Goal: Task Accomplishment & Management: Use online tool/utility

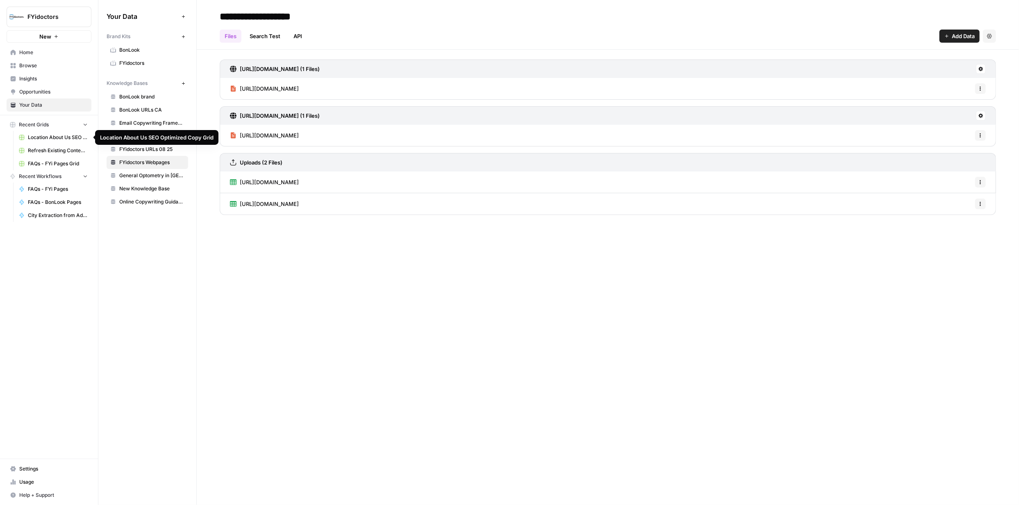
click at [68, 140] on span "Location About Us SEO Optimized Copy Grid" at bounding box center [58, 137] width 60 height 7
click at [68, 142] on link "Location About Us SEO Optimized Copy Grid" at bounding box center [53, 137] width 76 height 13
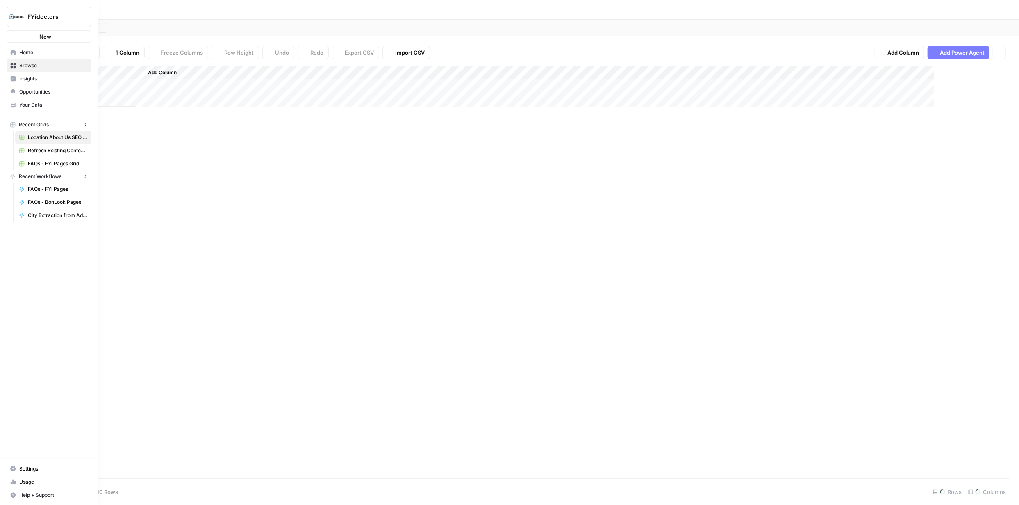
type input "**********"
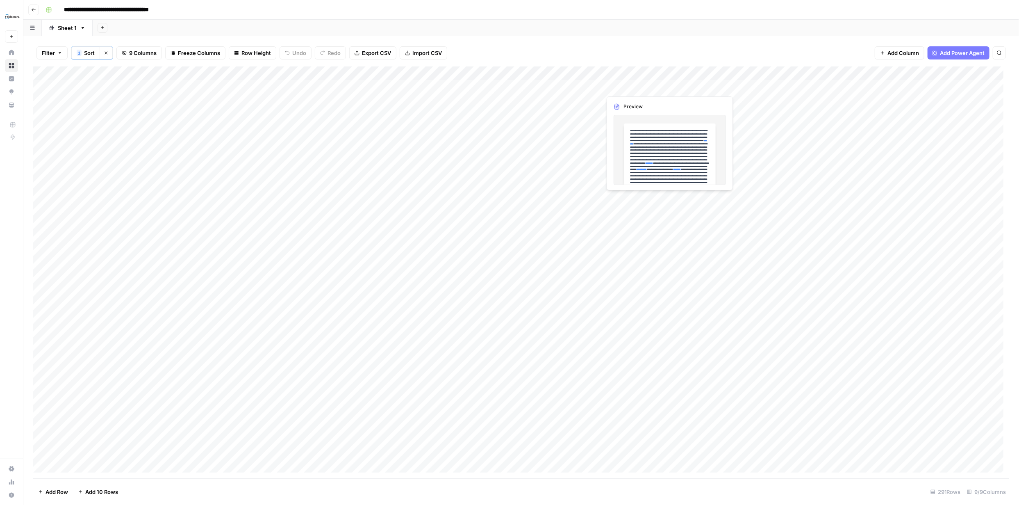
click at [663, 87] on div "Add Column" at bounding box center [521, 272] width 976 height 412
click at [663, 89] on div "Add Column" at bounding box center [521, 272] width 976 height 412
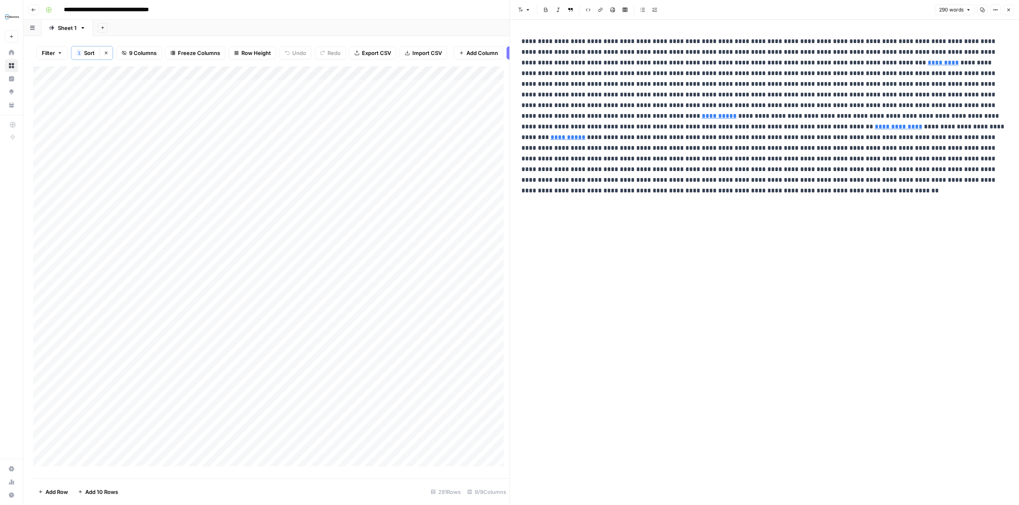
click at [1008, 10] on icon "button" at bounding box center [1009, 9] width 5 height 5
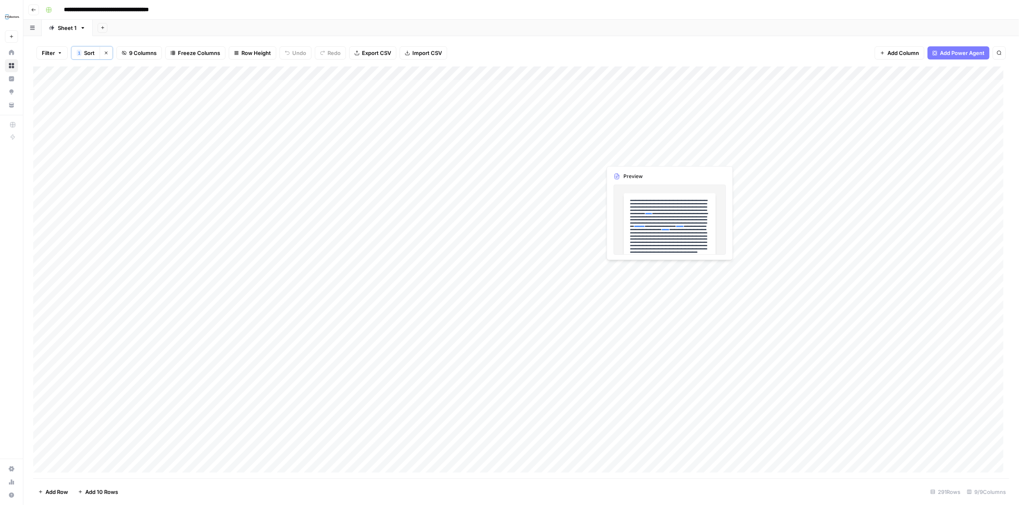
click at [708, 155] on div "Add Column" at bounding box center [521, 272] width 976 height 412
click at [708, 156] on div "Add Column" at bounding box center [521, 272] width 976 height 412
click at [708, 156] on div at bounding box center [733, 156] width 264 height 15
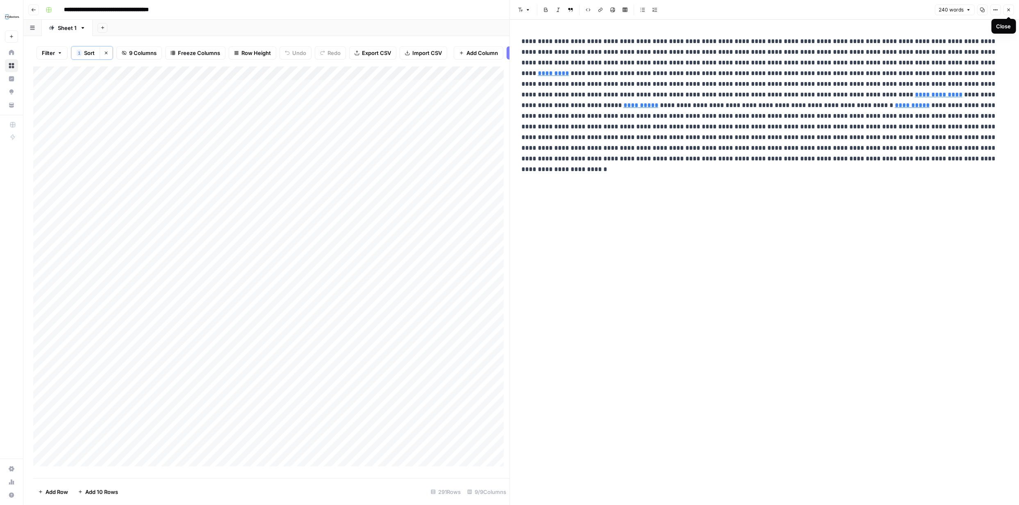
click at [1007, 6] on button "Close" at bounding box center [1009, 10] width 11 height 11
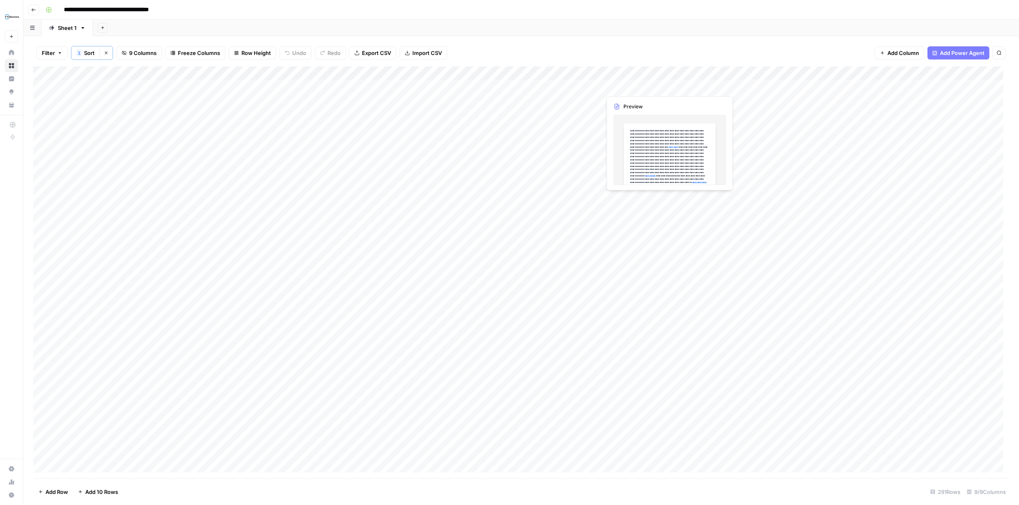
click at [745, 89] on div "Add Column" at bounding box center [521, 272] width 976 height 412
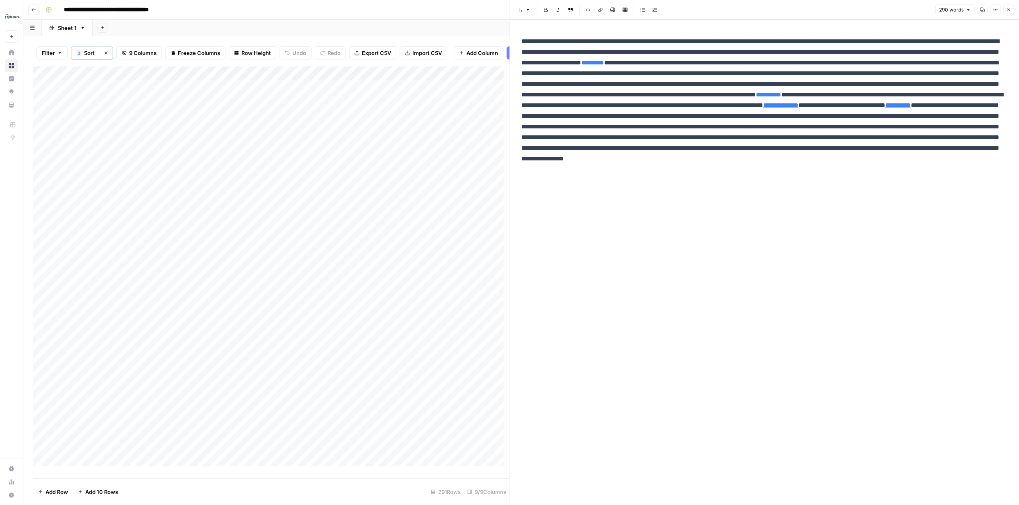
click at [738, 52] on p "**********" at bounding box center [765, 110] width 486 height 149
drag, startPoint x: 762, startPoint y: 262, endPoint x: 768, endPoint y: 265, distance: 6.8
click at [764, 262] on div "**********" at bounding box center [765, 262] width 496 height 485
click at [1007, 8] on icon "button" at bounding box center [1009, 9] width 5 height 5
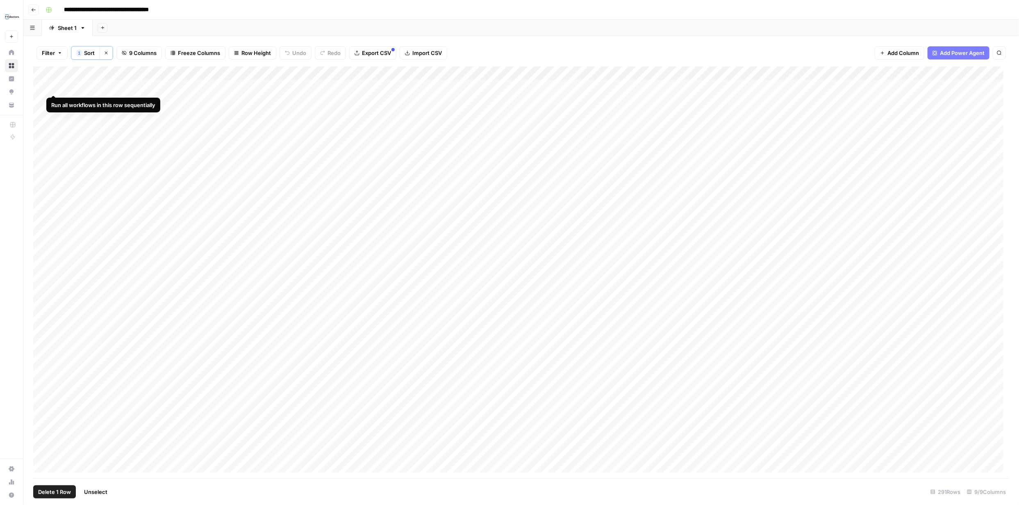
click at [52, 84] on div "Add Column" at bounding box center [521, 272] width 976 height 412
click at [51, 156] on div "Add Column" at bounding box center [521, 272] width 976 height 412
click at [42, 153] on div "Add Column" at bounding box center [521, 272] width 976 height 412
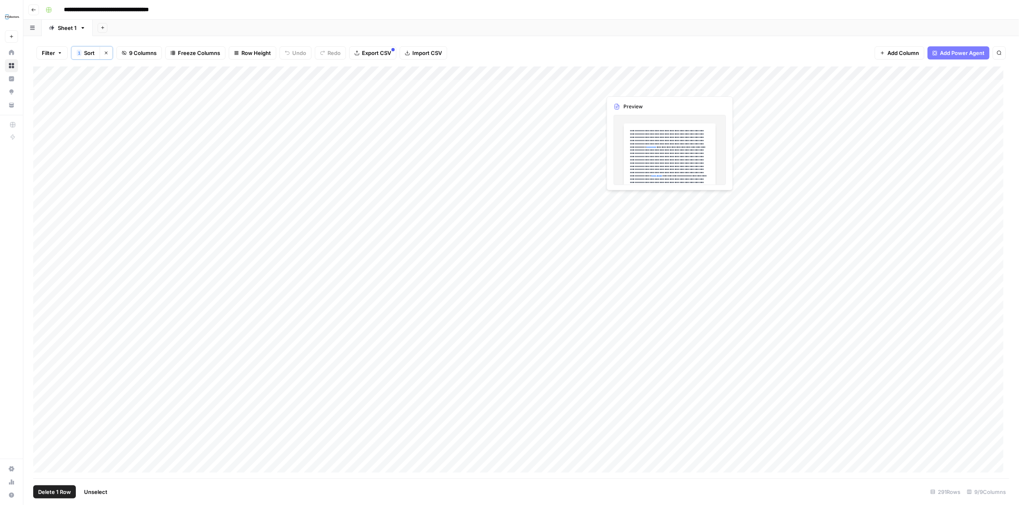
click at [752, 87] on div "Add Column" at bounding box center [521, 272] width 976 height 412
click at [753, 86] on div "Add Column" at bounding box center [521, 272] width 976 height 412
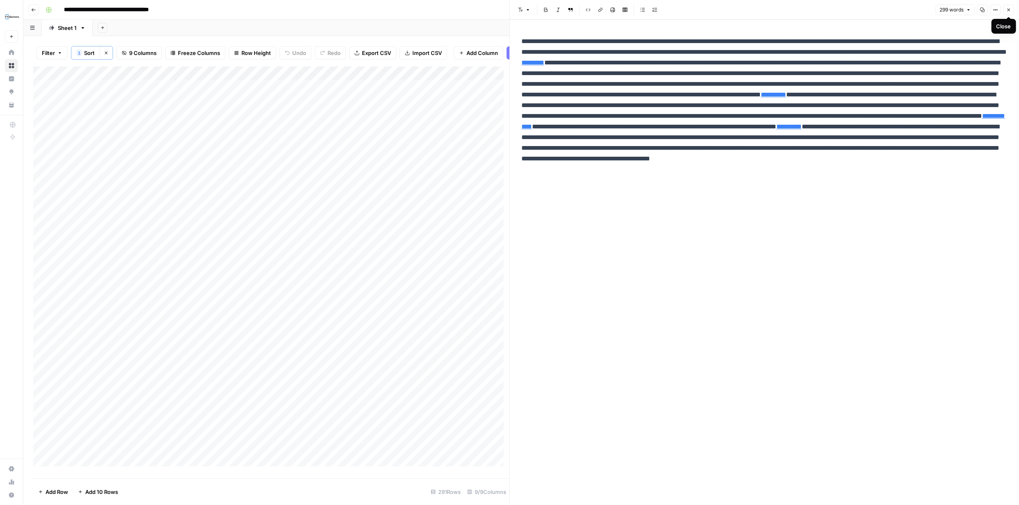
click at [1006, 9] on button "Close" at bounding box center [1009, 10] width 11 height 11
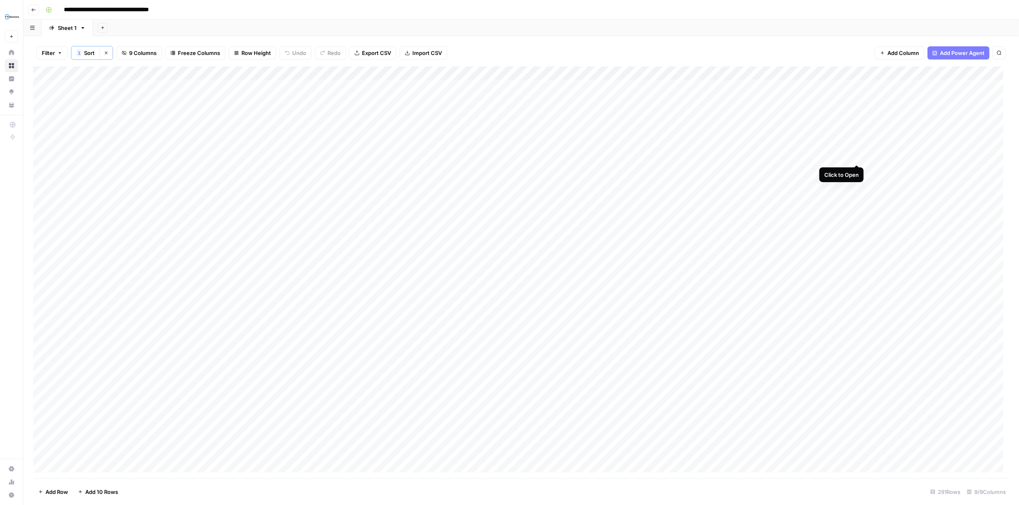
click at [856, 155] on div "Add Column" at bounding box center [521, 272] width 976 height 412
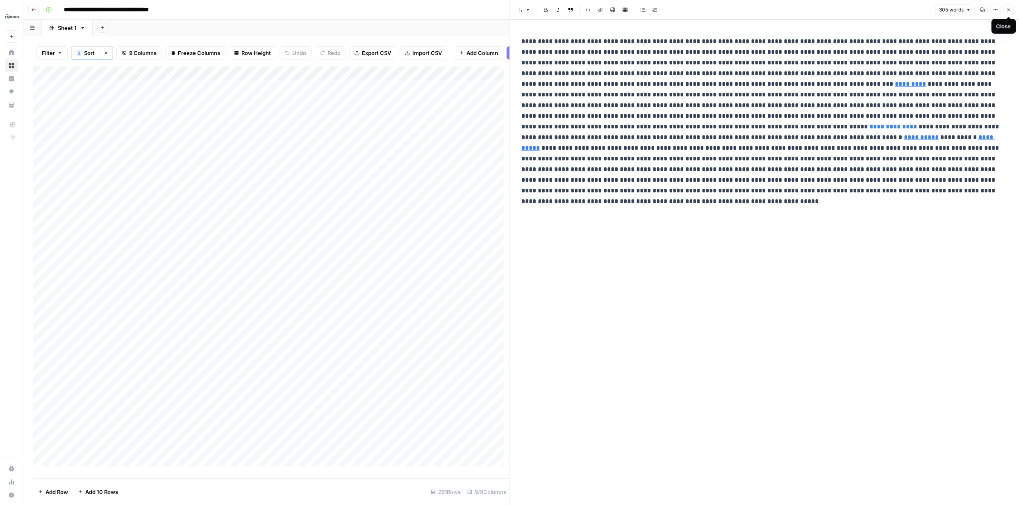
click at [1007, 8] on icon "button" at bounding box center [1009, 9] width 5 height 5
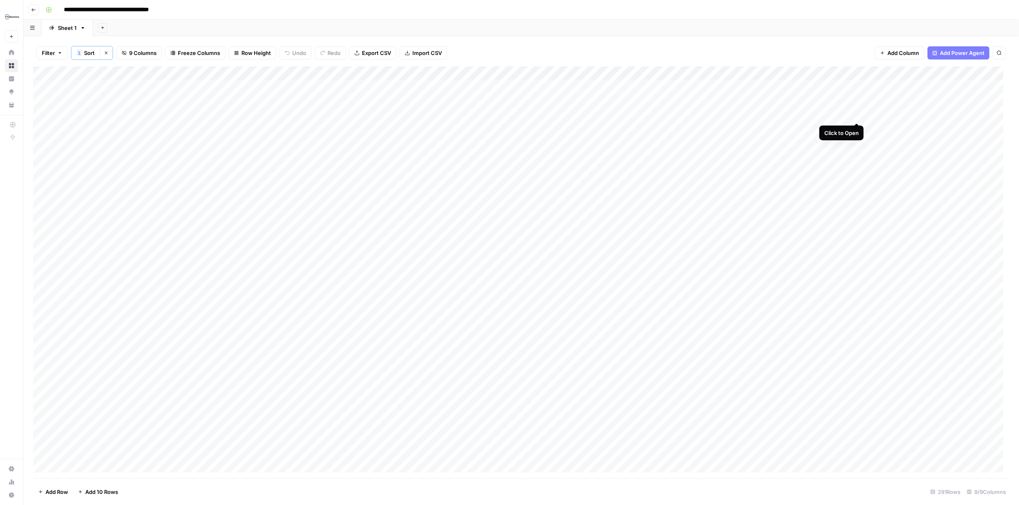
click at [854, 114] on div "Add Column" at bounding box center [521, 272] width 976 height 412
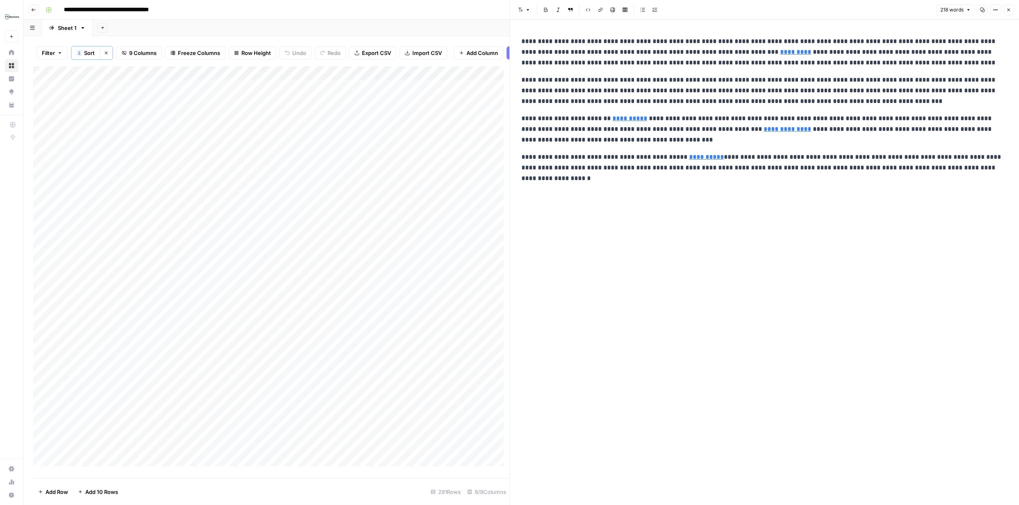
click at [1007, 9] on icon "button" at bounding box center [1009, 9] width 5 height 5
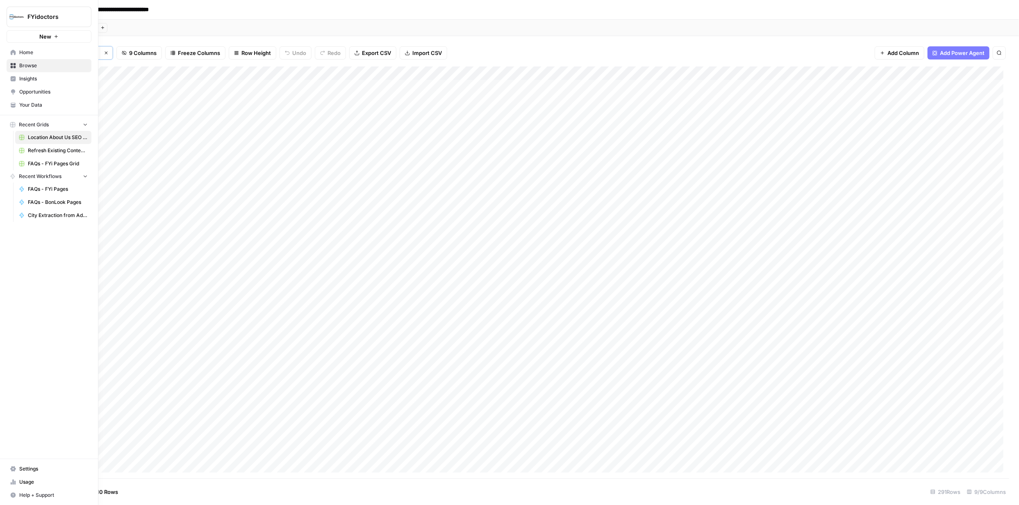
click at [11, 64] on icon at bounding box center [13, 65] width 5 height 5
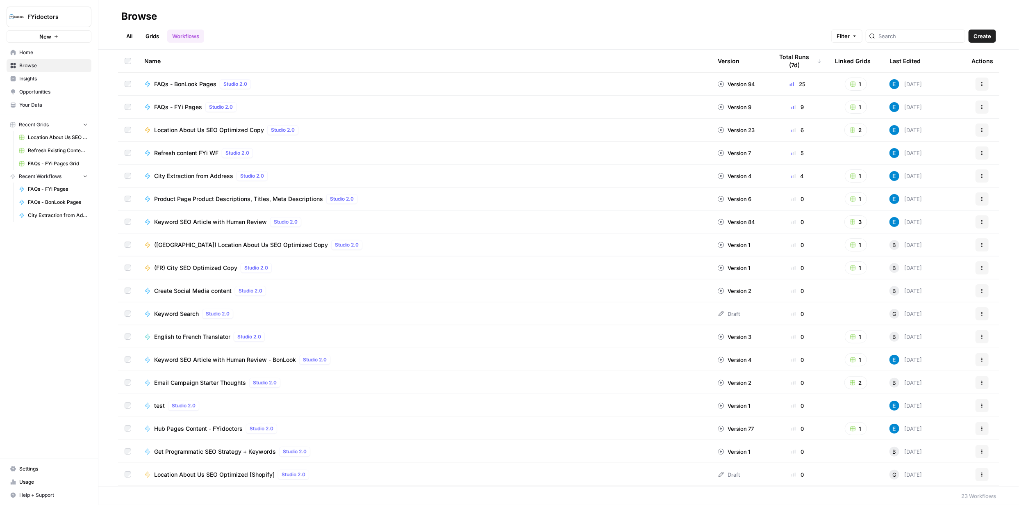
click at [976, 125] on button "Actions" at bounding box center [982, 129] width 13 height 13
click at [931, 188] on span "Integrate" at bounding box center [940, 191] width 66 height 8
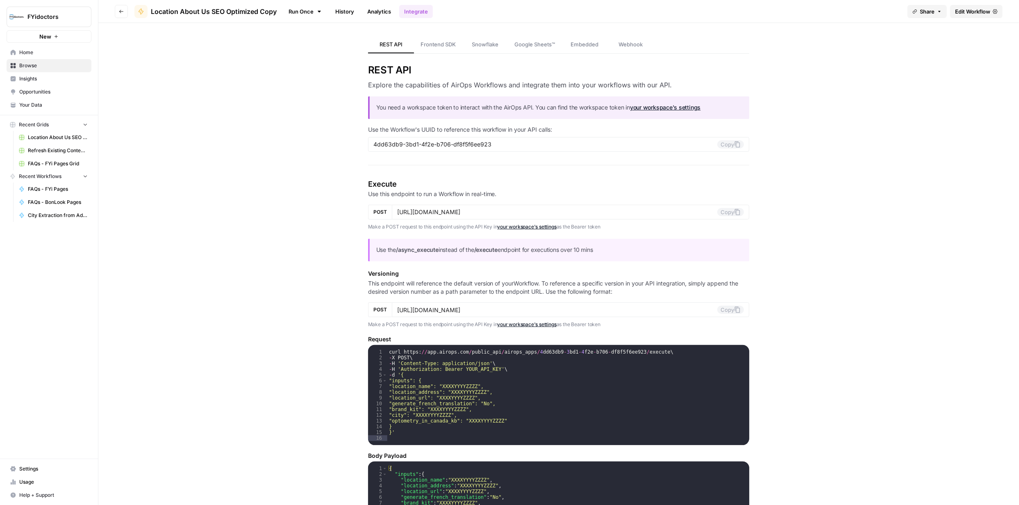
click at [968, 11] on span "Edit Workflow" at bounding box center [972, 11] width 35 height 8
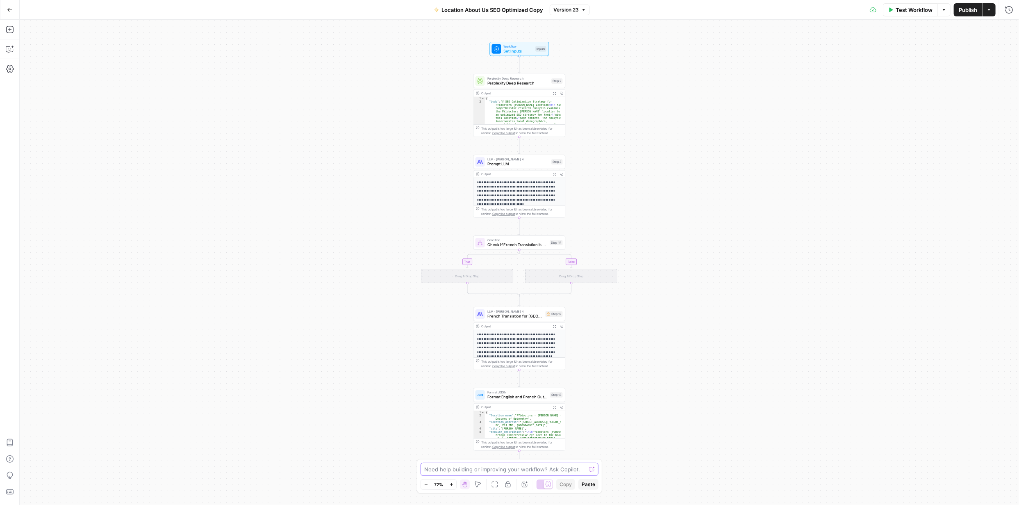
click at [530, 470] on textarea at bounding box center [505, 469] width 162 height 8
type textarea "undo all the changes in prompt within the last 16 hours. In order words remove …"
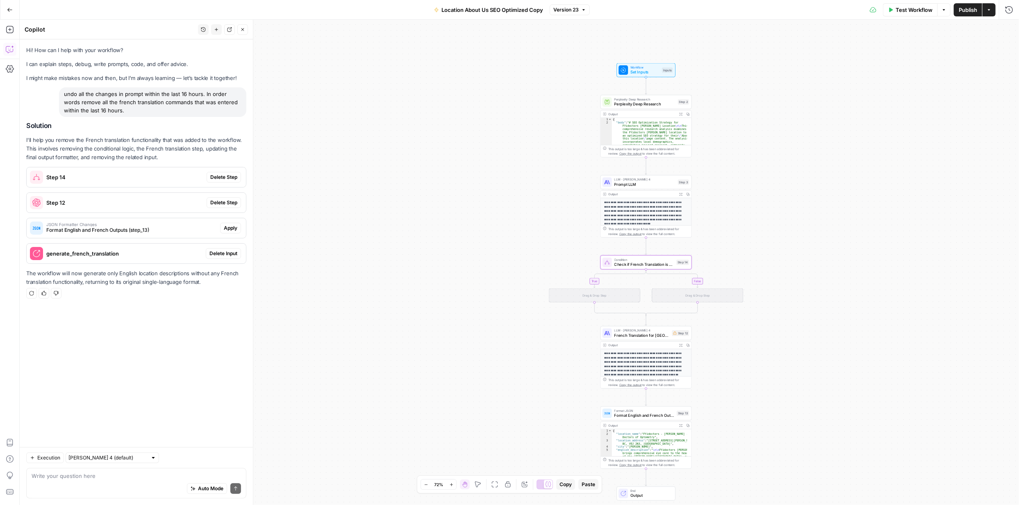
click at [229, 177] on span "Delete Step" at bounding box center [223, 176] width 27 height 7
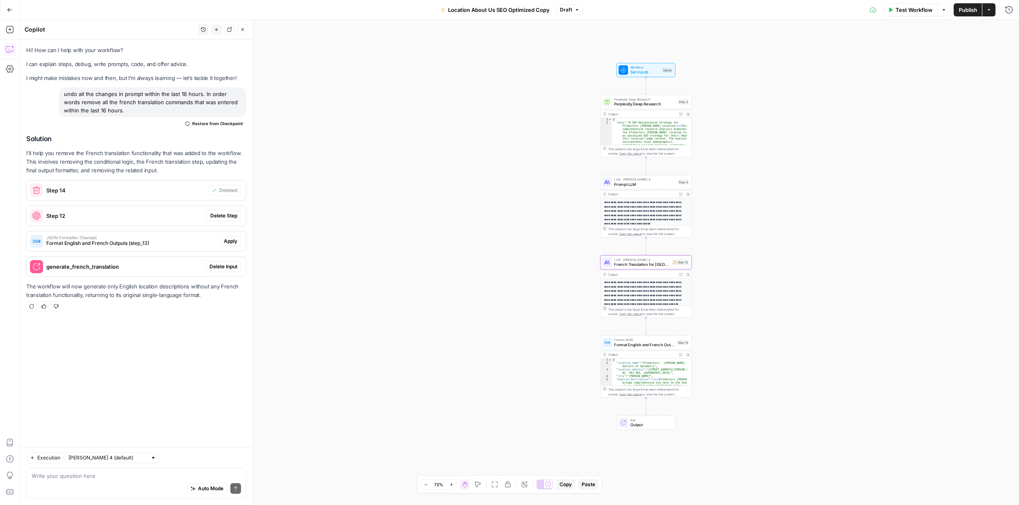
click at [232, 213] on span "Delete Step" at bounding box center [223, 215] width 27 height 7
click at [234, 238] on span "Apply" at bounding box center [231, 240] width 14 height 7
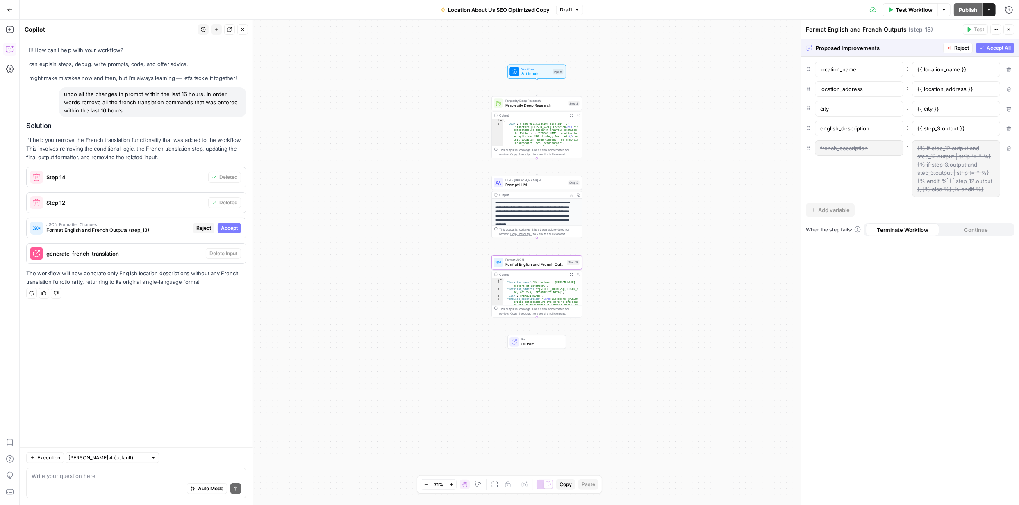
click at [228, 228] on span "Accept" at bounding box center [229, 227] width 17 height 7
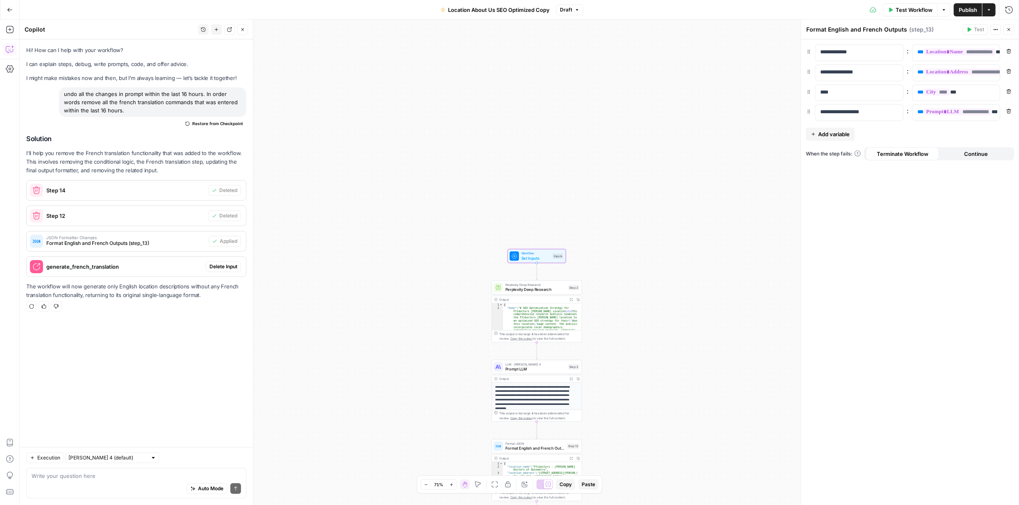
click at [226, 264] on span "Delete Input" at bounding box center [224, 266] width 28 height 7
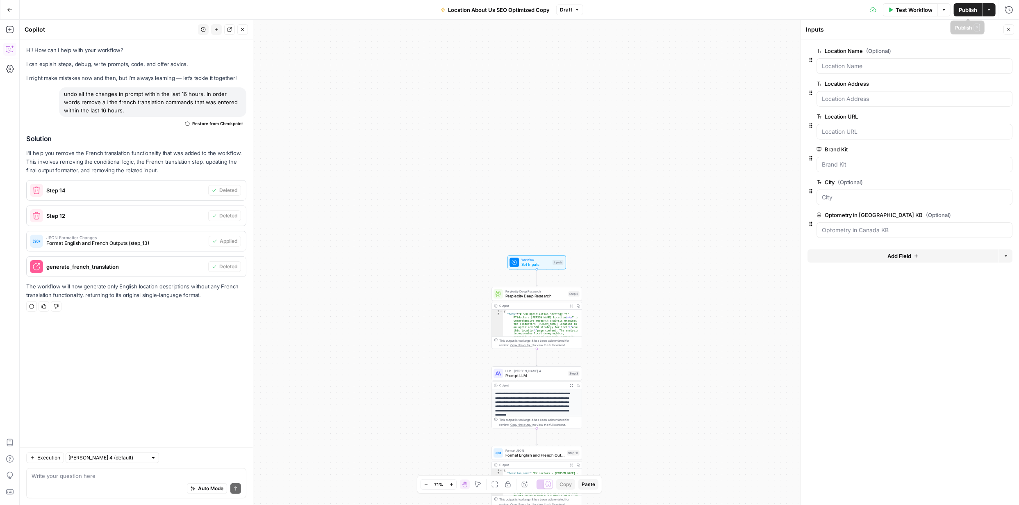
click at [961, 6] on span "Publish" at bounding box center [968, 10] width 18 height 8
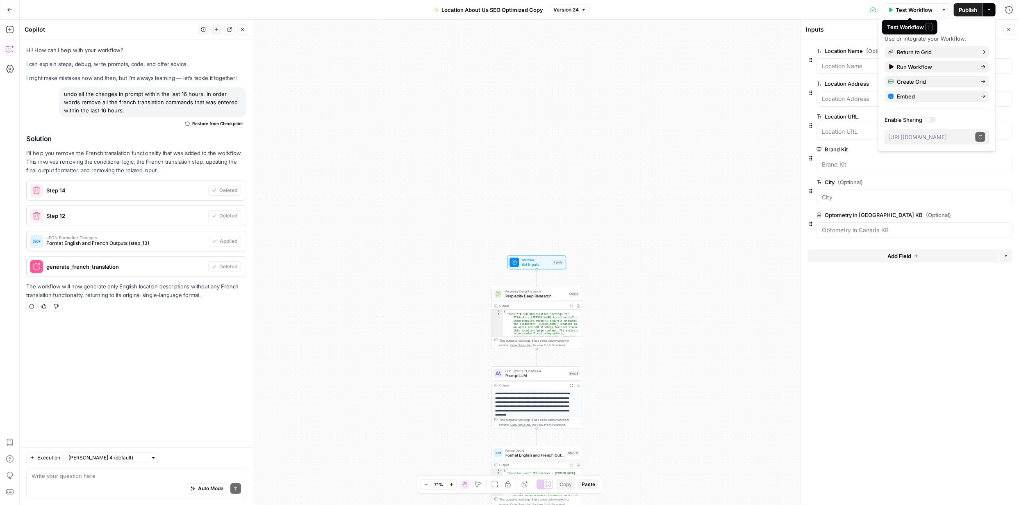
click at [925, 9] on span "Test Workflow" at bounding box center [914, 10] width 37 height 8
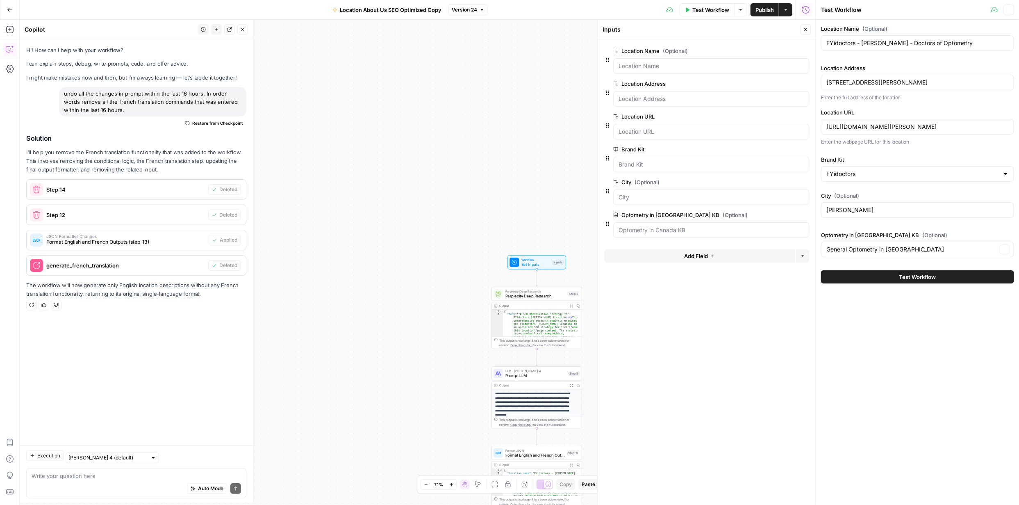
type input "General Optometry in [GEOGRAPHIC_DATA]"
click at [917, 277] on span "Test Workflow" at bounding box center [918, 277] width 37 height 8
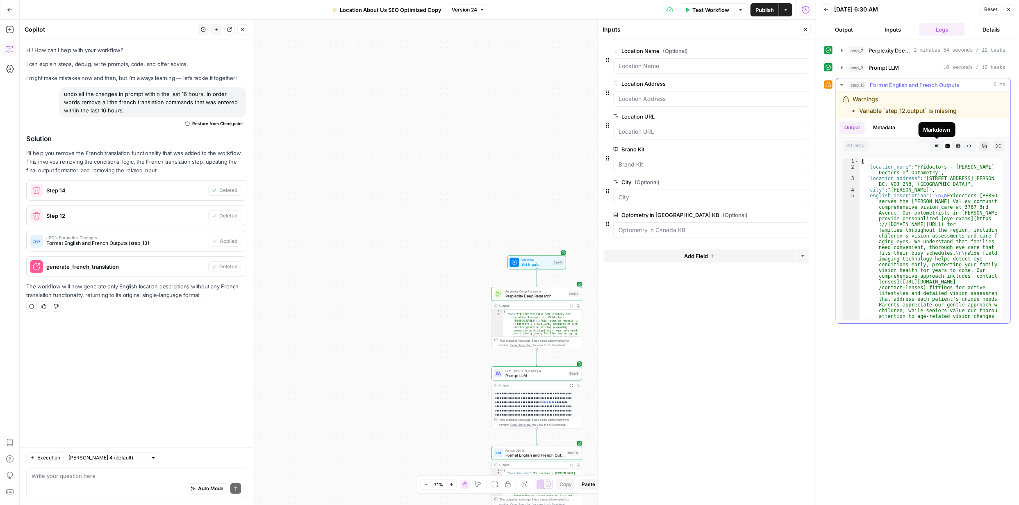
click at [934, 143] on button "Markdown" at bounding box center [937, 146] width 11 height 11
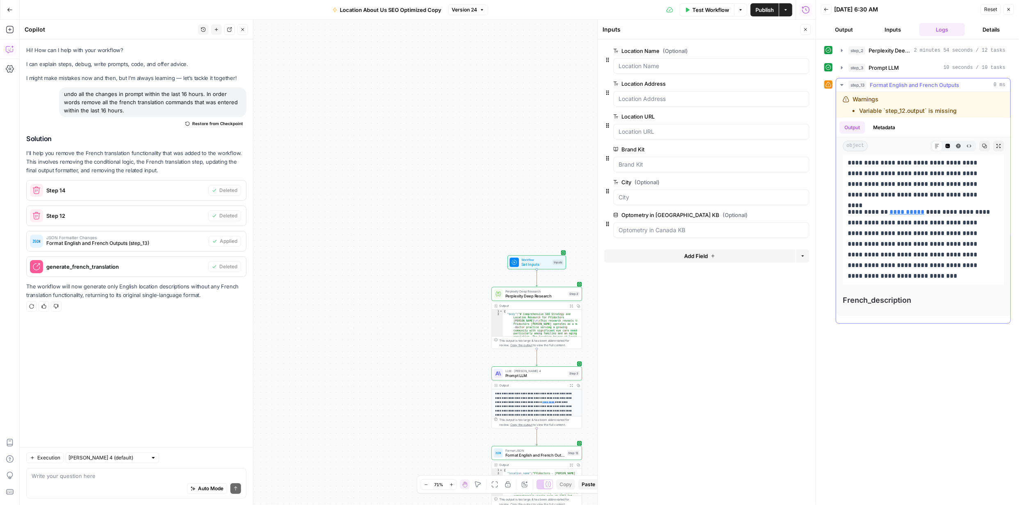
scroll to position [408, 0]
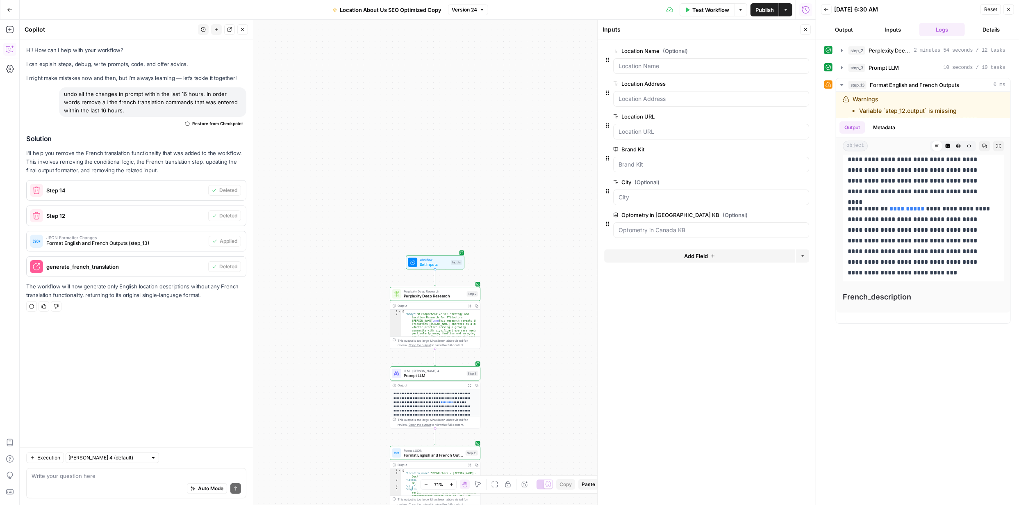
click at [107, 484] on div "Auto Mode Send" at bounding box center [137, 489] width 210 height 18
click at [763, 9] on span "Publish" at bounding box center [765, 10] width 18 height 8
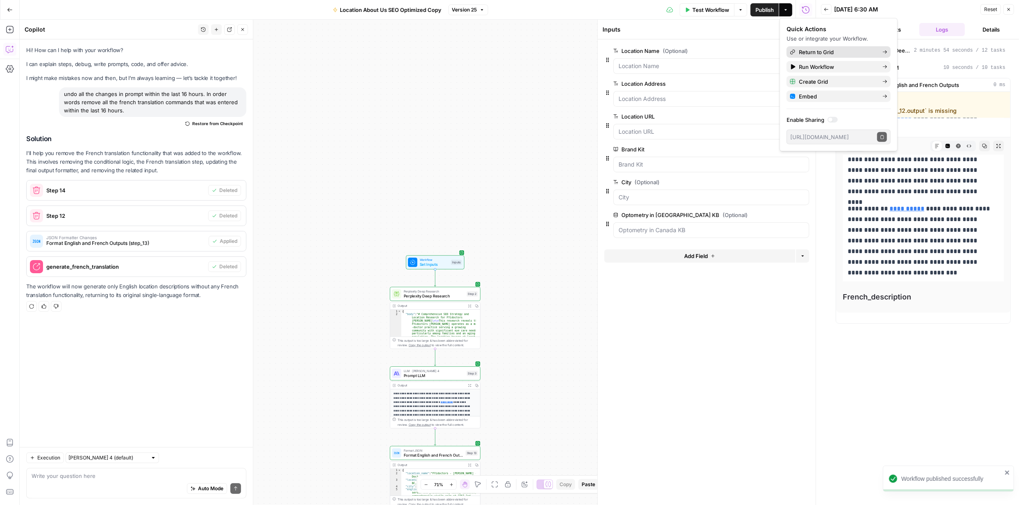
click at [806, 52] on span "Return to Grid" at bounding box center [837, 52] width 77 height 8
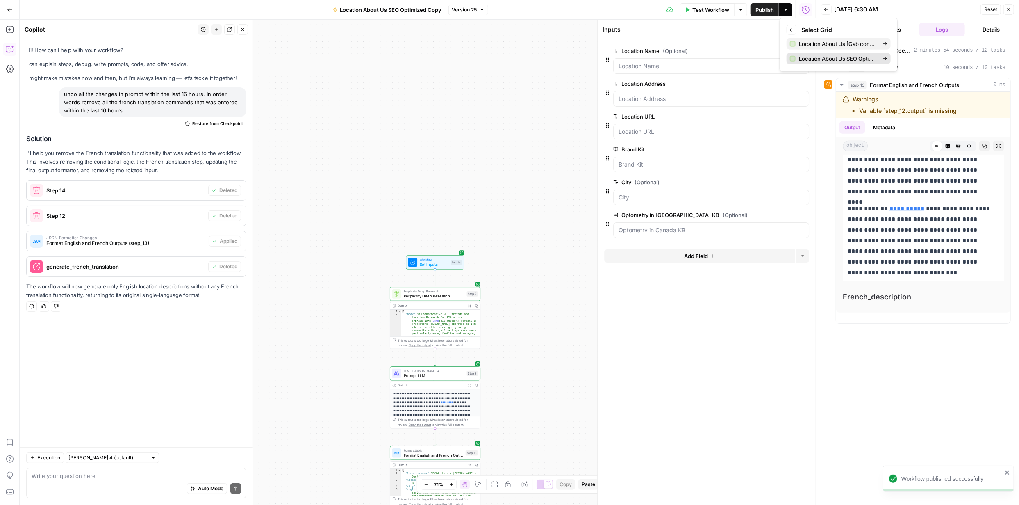
click at [815, 59] on span "Location About Us SEO Optimized Copy Grid" at bounding box center [837, 59] width 77 height 8
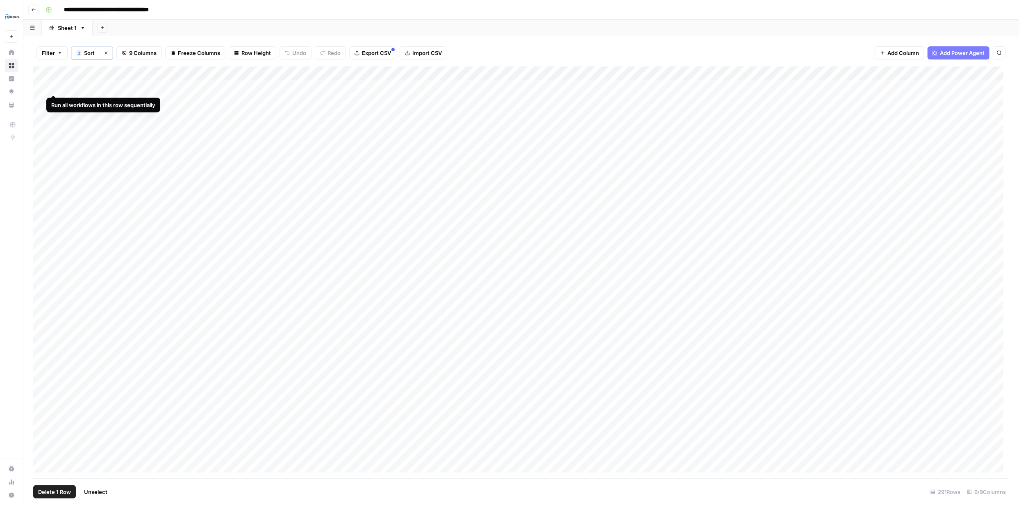
click at [53, 87] on div "Add Column" at bounding box center [521, 272] width 976 height 412
